Goal: Task Accomplishment & Management: Manage account settings

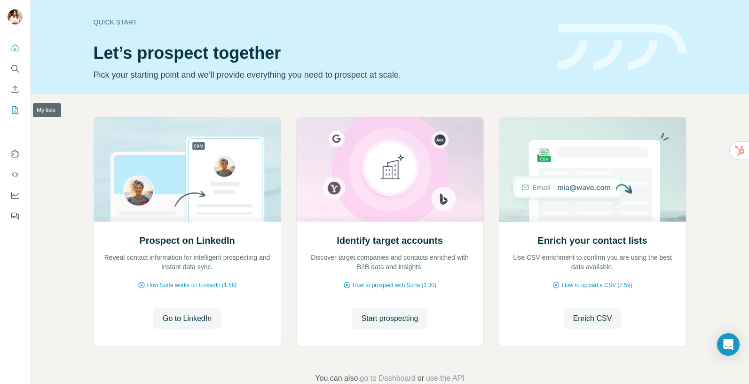
click at [16, 111] on icon "My lists" at bounding box center [14, 109] width 9 height 9
click at [16, 110] on icon "My lists" at bounding box center [14, 109] width 9 height 9
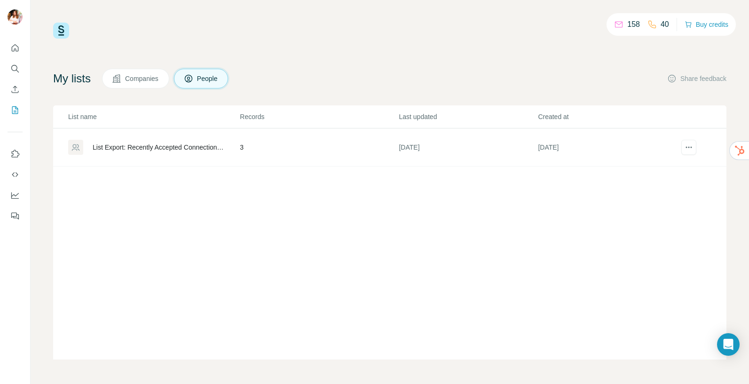
click at [129, 87] on button "Companies" at bounding box center [135, 79] width 67 height 20
click at [130, 83] on button "Companies" at bounding box center [135, 79] width 67 height 20
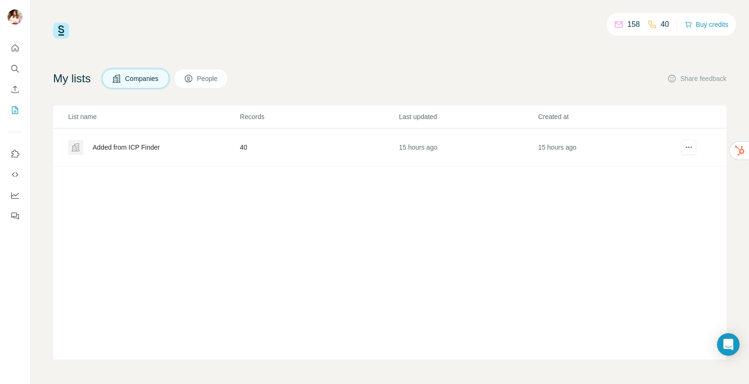
click at [155, 148] on div "Added from ICP Finder" at bounding box center [126, 147] width 67 height 9
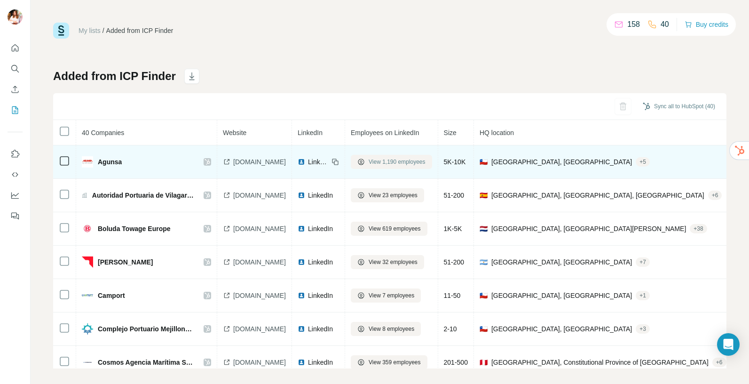
click at [393, 164] on span "View 1,190 employees" at bounding box center [397, 162] width 57 height 8
click at [0, 0] on div "My lists / Added from ICP Finder 158 40 Buy credits Added from ICP Finder Sync …" at bounding box center [374, 192] width 749 height 384
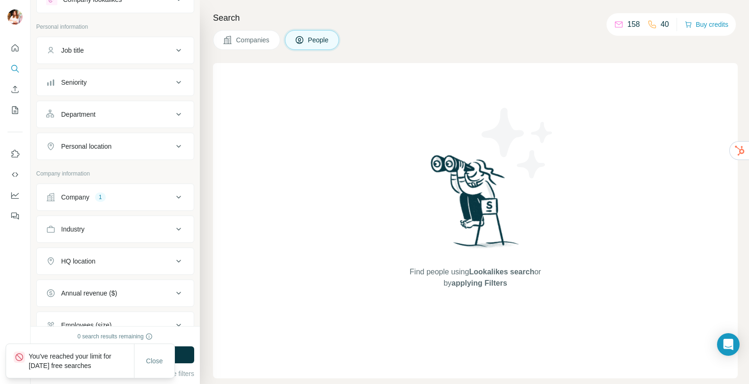
scroll to position [39, 0]
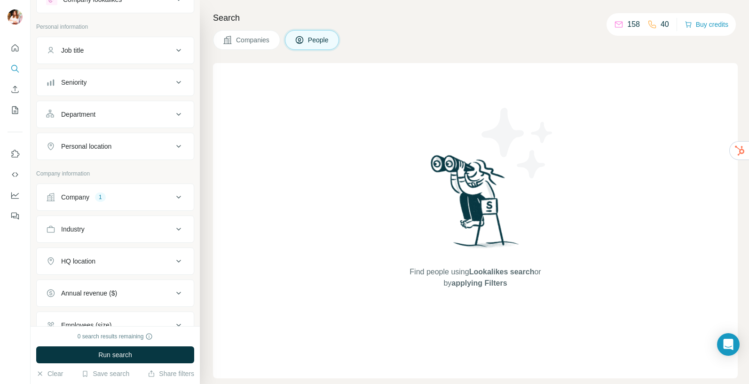
click at [99, 146] on div "Personal location" at bounding box center [86, 146] width 50 height 9
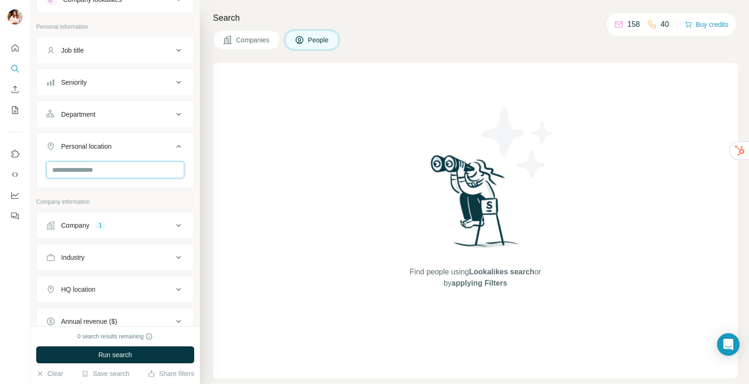
click at [96, 173] on input "text" at bounding box center [115, 169] width 138 height 17
type input "****"
click at [100, 192] on div "🇨🇱 Chile" at bounding box center [111, 194] width 115 height 11
click at [64, 191] on label "🇨🇱 Chile" at bounding box center [93, 194] width 79 height 11
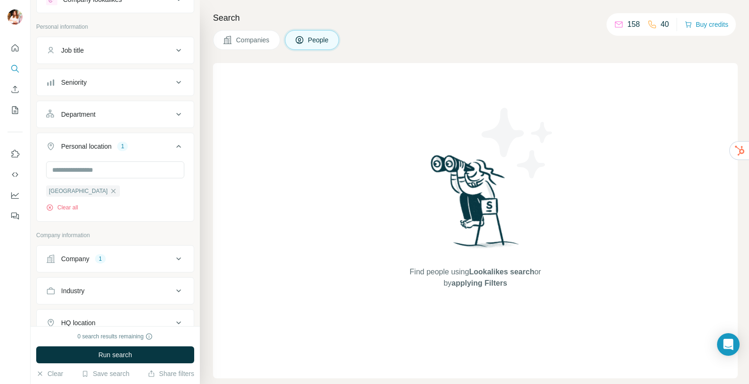
click at [34, 161] on div "New search Hide Company lookalikes Personal information Job title Seniority Dep…" at bounding box center [115, 163] width 169 height 326
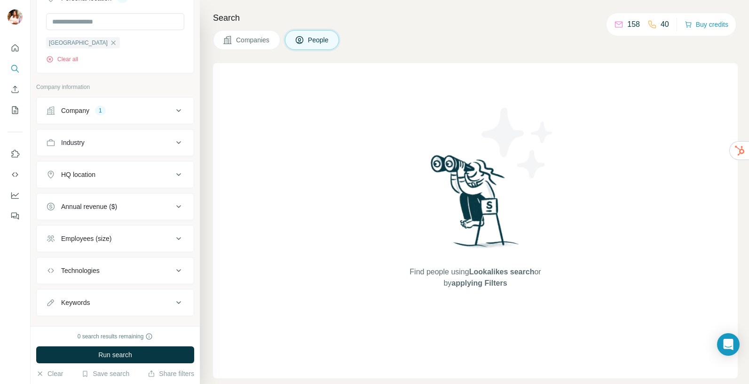
scroll to position [203, 0]
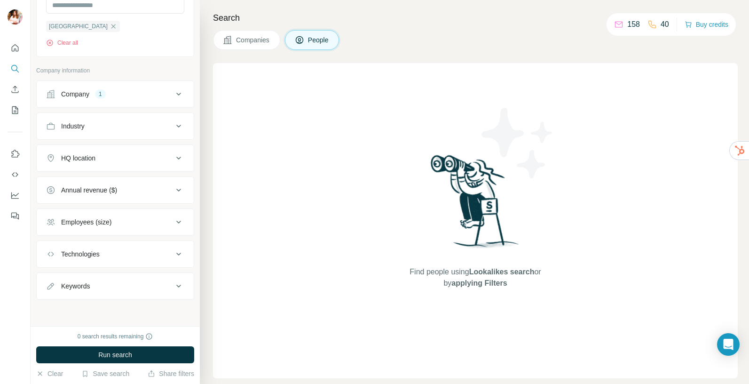
click at [176, 285] on icon at bounding box center [178, 286] width 5 height 3
click at [107, 309] on input "text" at bounding box center [105, 309] width 119 height 17
click at [74, 159] on div "HQ location" at bounding box center [78, 157] width 34 height 9
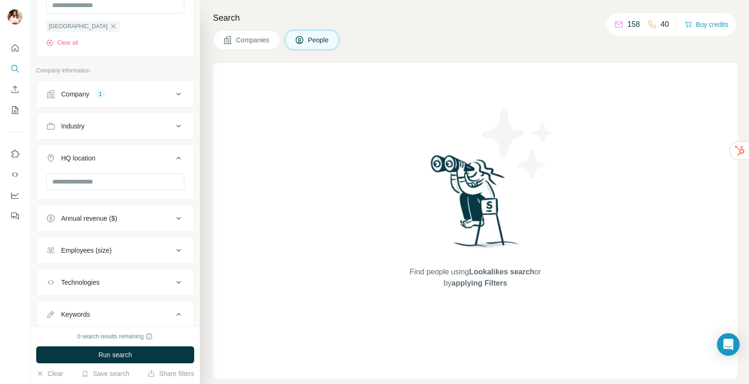
click at [77, 222] on div "Annual revenue ($)" at bounding box center [89, 218] width 56 height 9
click at [36, 60] on div "Company lookalikes Personal information Job title Seniority Department Personal…" at bounding box center [115, 152] width 158 height 662
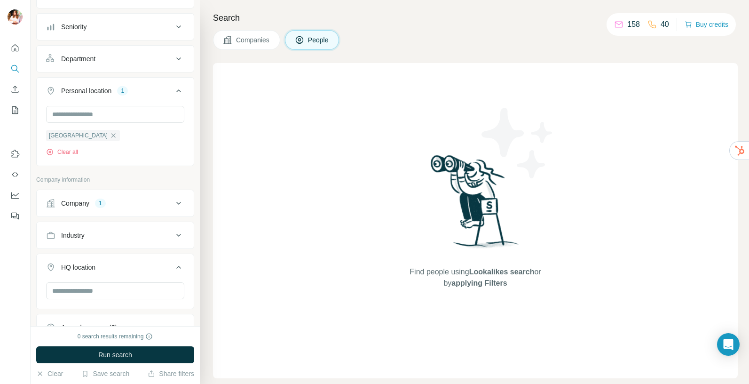
scroll to position [24, 0]
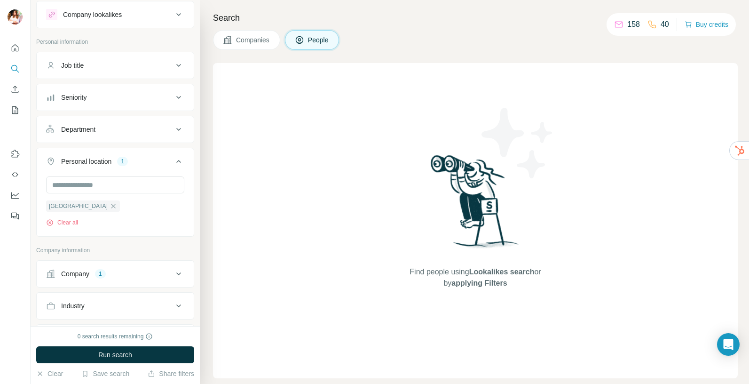
click at [95, 127] on div "Department" at bounding box center [78, 129] width 34 height 9
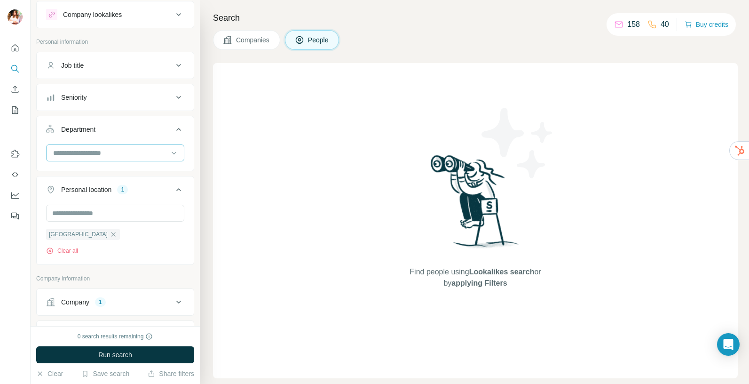
click at [93, 151] on input at bounding box center [110, 153] width 116 height 10
click at [80, 96] on div "Seniority" at bounding box center [73, 97] width 25 height 9
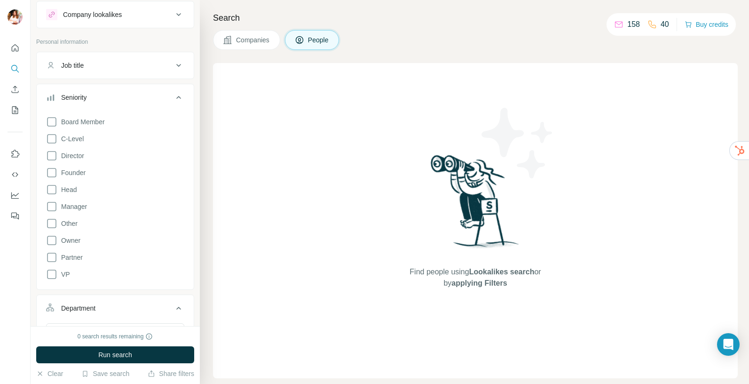
click at [32, 110] on div "New search Hide Company lookalikes Personal information Job title Seniority Boa…" at bounding box center [115, 163] width 169 height 326
click at [73, 68] on div "Job title" at bounding box center [72, 65] width 23 height 9
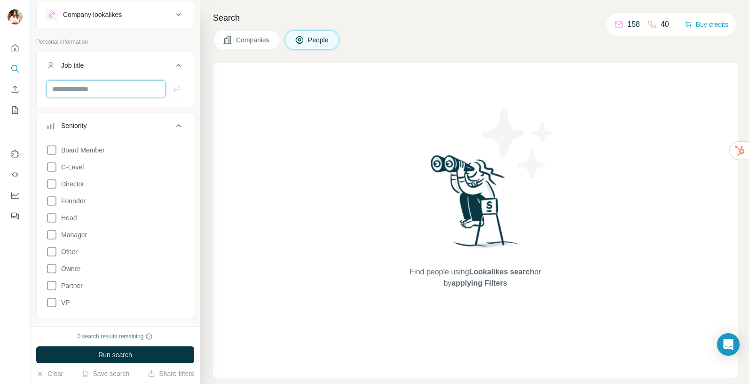
click at [78, 88] on input "text" at bounding box center [105, 88] width 119 height 17
click at [78, 87] on input "text" at bounding box center [105, 88] width 119 height 17
click at [254, 39] on span "Companies" at bounding box center [253, 39] width 34 height 9
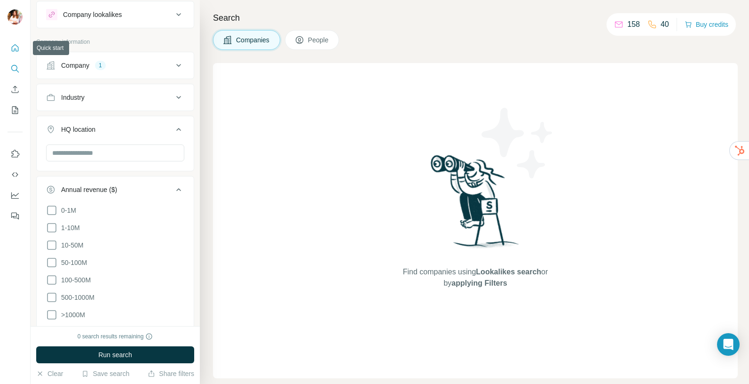
click at [13, 51] on icon "Quick start" at bounding box center [14, 47] width 9 height 9
click at [13, 48] on icon "Quick start" at bounding box center [14, 47] width 9 height 9
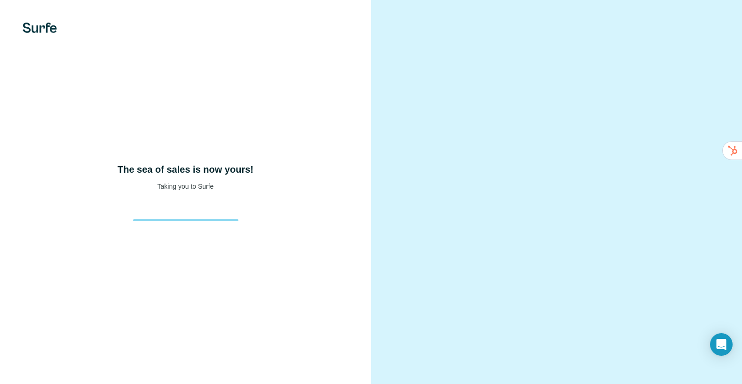
click at [36, 29] on img at bounding box center [40, 28] width 34 height 10
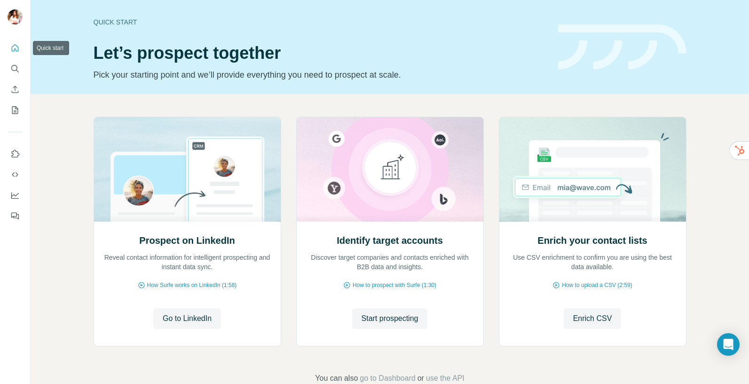
click at [17, 50] on icon "Quick start" at bounding box center [14, 47] width 9 height 9
click at [16, 154] on icon "Use Surfe on LinkedIn" at bounding box center [14, 153] width 9 height 9
click at [16, 188] on button "Dashboard" at bounding box center [15, 195] width 15 height 17
click at [15, 108] on icon "My lists" at bounding box center [14, 109] width 9 height 9
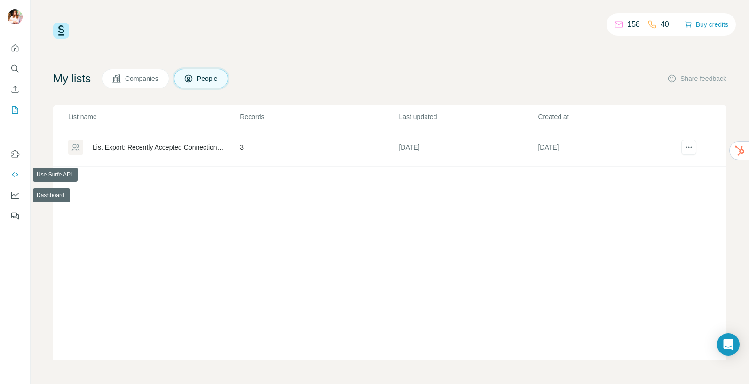
click at [12, 177] on icon "Use Surfe API" at bounding box center [14, 174] width 9 height 9
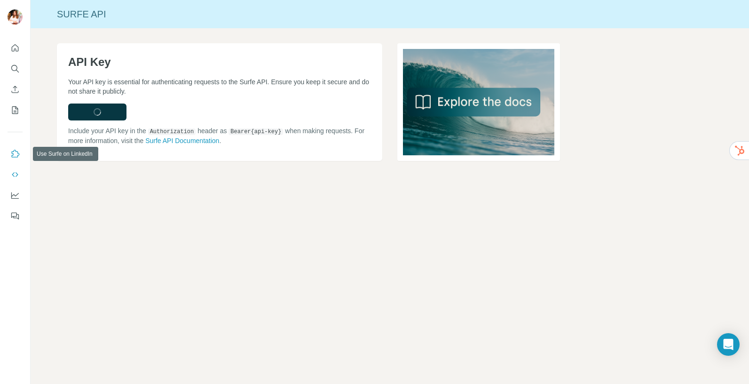
click at [13, 158] on icon "Use Surfe on LinkedIn" at bounding box center [14, 153] width 9 height 9
click at [16, 198] on icon "Dashboard" at bounding box center [15, 195] width 8 height 7
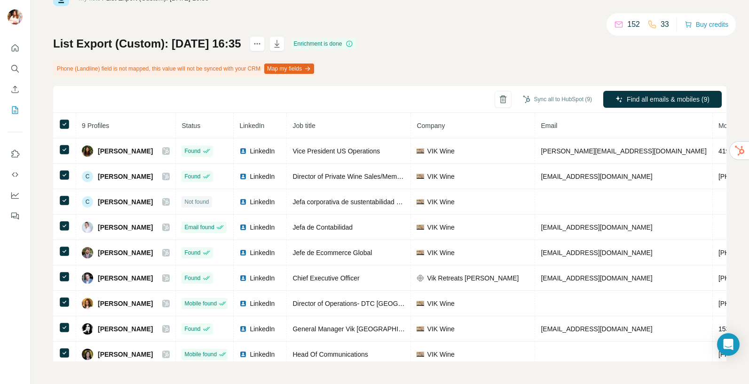
click at [243, 42] on div "List Export (Custom): [DATE] 16:35" at bounding box center [148, 43] width 190 height 15
click at [241, 43] on h1 "List Export (Custom): [DATE] 16:35" at bounding box center [147, 43] width 188 height 15
drag, startPoint x: 59, startPoint y: 45, endPoint x: 125, endPoint y: 46, distance: 66.3
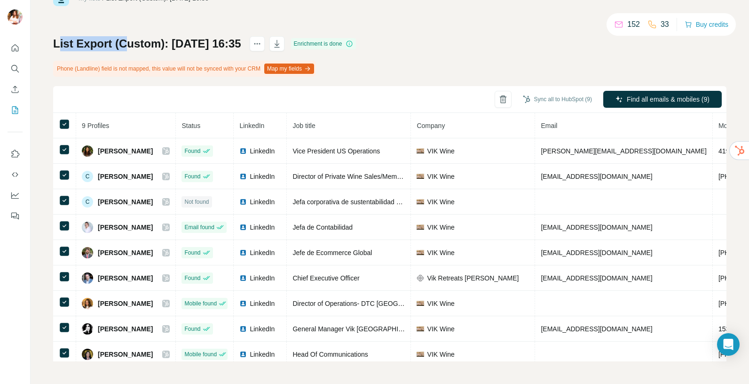
click at [125, 46] on h1 "List Export (Custom): [DATE] 16:35" at bounding box center [147, 43] width 188 height 15
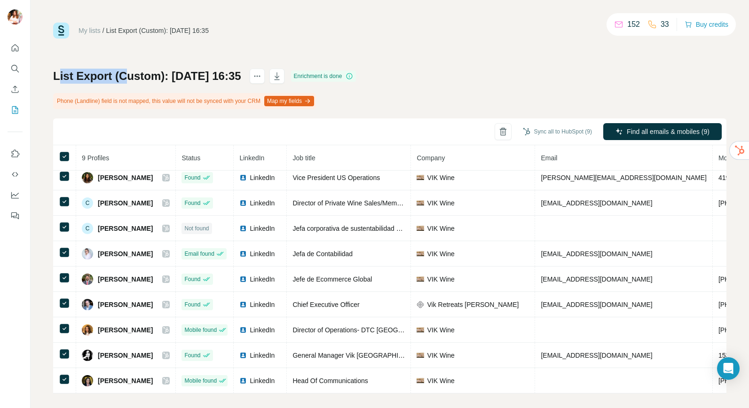
scroll to position [11, 0]
click at [19, 87] on icon "Enrich CSV" at bounding box center [14, 89] width 9 height 9
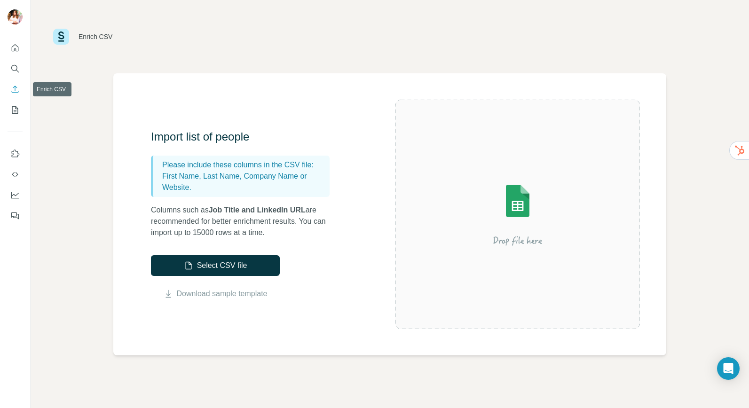
click at [15, 88] on icon "Enrich CSV" at bounding box center [15, 89] width 7 height 7
click at [203, 55] on div "Enrich CSV" at bounding box center [390, 36] width 719 height 73
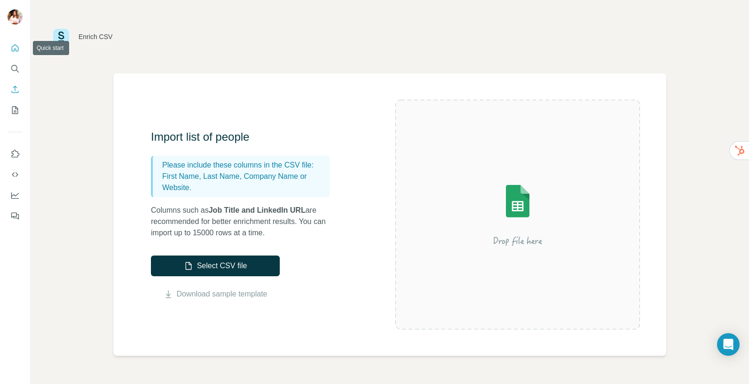
click at [15, 49] on icon "Quick start" at bounding box center [14, 47] width 9 height 9
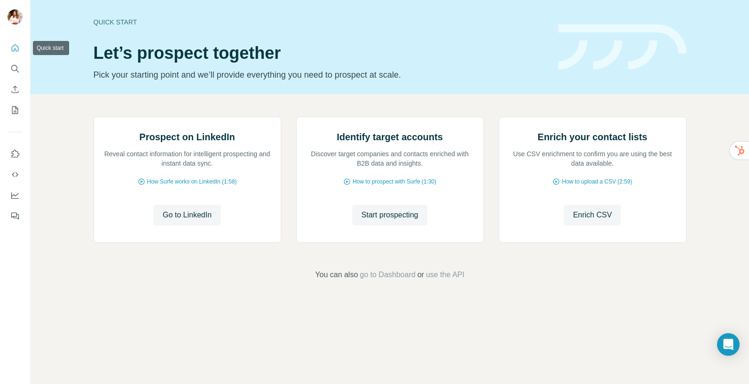
click at [18, 47] on icon "Quick start" at bounding box center [14, 47] width 9 height 9
